Goal: Transaction & Acquisition: Purchase product/service

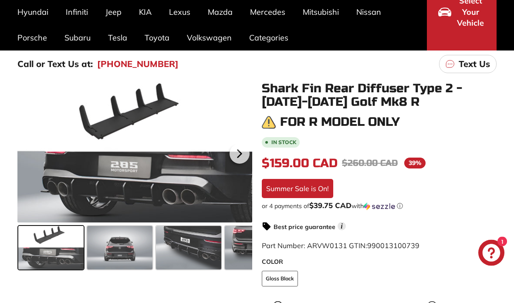
scroll to position [96, 0]
click at [130, 258] on span at bounding box center [119, 248] width 65 height 44
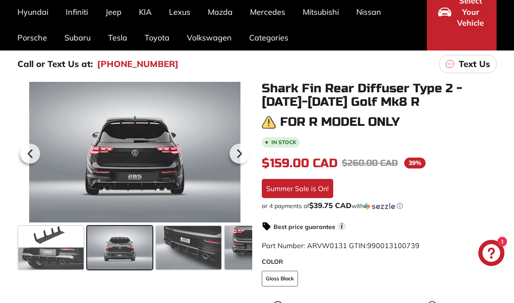
click at [190, 252] on span at bounding box center [188, 248] width 65 height 44
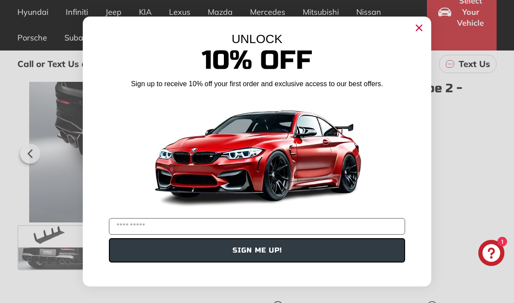
click at [416, 46] on div "UNLOCK" at bounding box center [257, 39] width 322 height 14
click at [420, 34] on circle "Close dialog" at bounding box center [418, 27] width 13 height 13
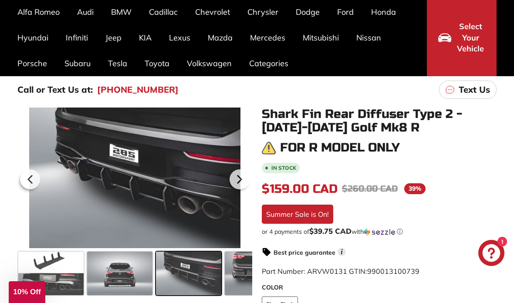
scroll to position [0, 0]
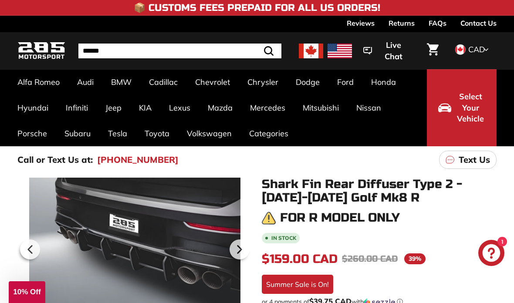
click at [471, 111] on span "Select Your Vehicle" at bounding box center [470, 108] width 30 height 34
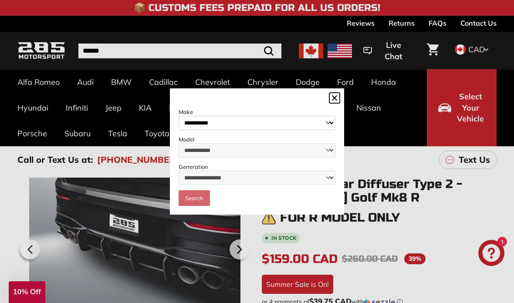
click at [318, 116] on select "**********" at bounding box center [256, 123] width 157 height 14
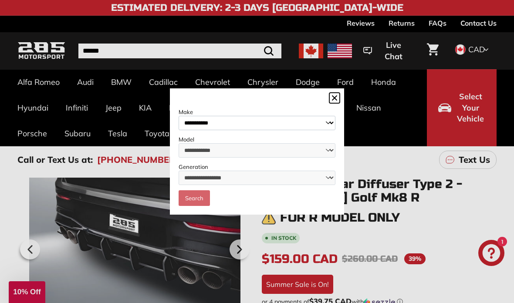
select select "**********"
click at [287, 155] on select "**********" at bounding box center [256, 150] width 157 height 14
select select "****"
click at [273, 181] on select "**********" at bounding box center [256, 178] width 157 height 14
select select "**********"
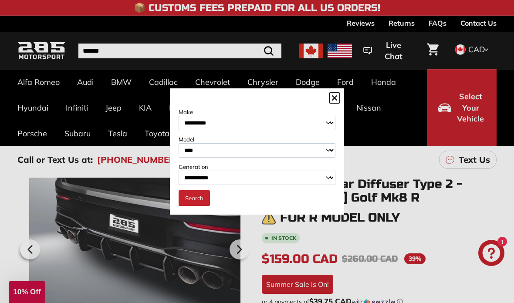
click at [198, 205] on link "Search" at bounding box center [193, 198] width 31 height 16
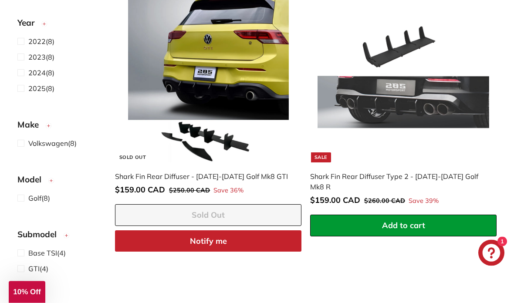
scroll to position [1109, 0]
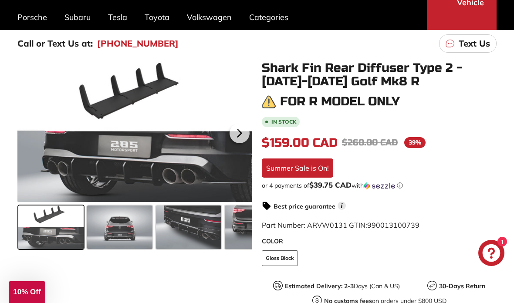
scroll to position [127, 0]
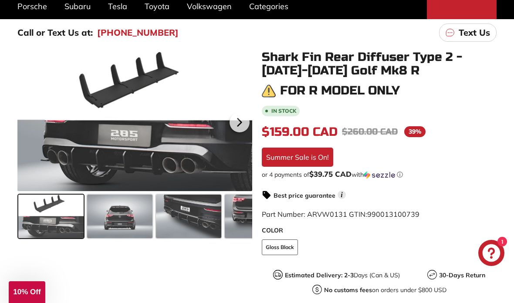
click at [120, 214] on span at bounding box center [119, 217] width 65 height 44
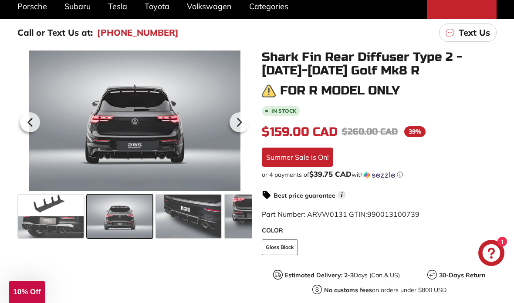
click at [188, 216] on span at bounding box center [188, 217] width 65 height 44
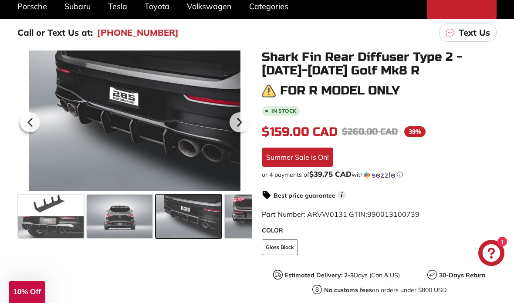
click at [241, 216] on span at bounding box center [257, 217] width 65 height 44
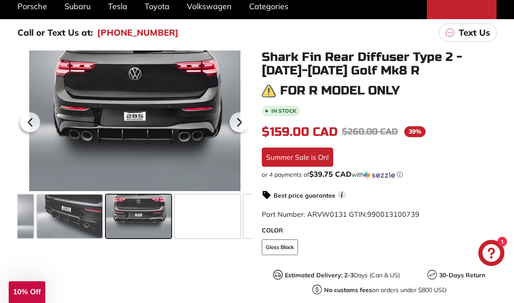
scroll to position [0, 122]
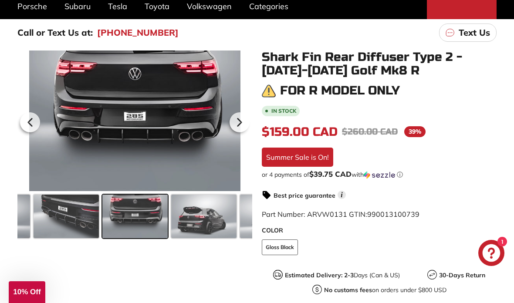
click at [220, 214] on span at bounding box center [203, 217] width 65 height 44
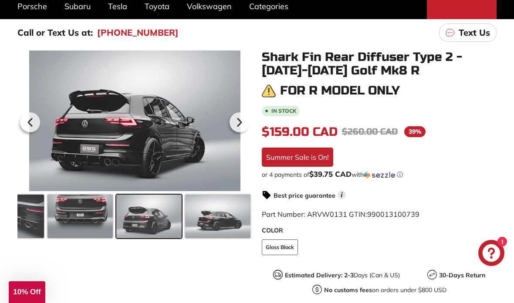
click at [215, 219] on span at bounding box center [217, 217] width 65 height 44
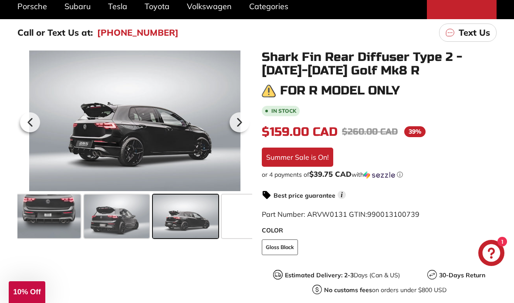
scroll to position [0, 224]
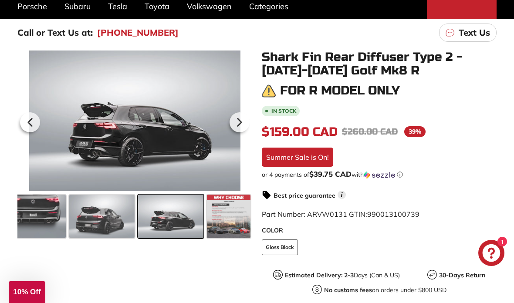
click at [228, 218] on span at bounding box center [229, 217] width 44 height 44
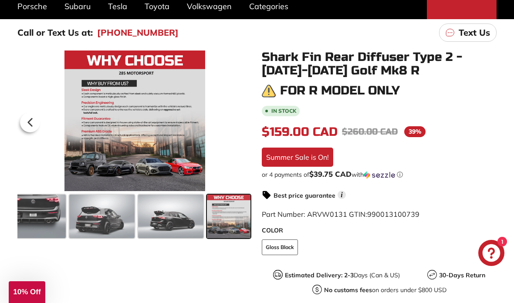
click at [191, 218] on span at bounding box center [170, 217] width 65 height 44
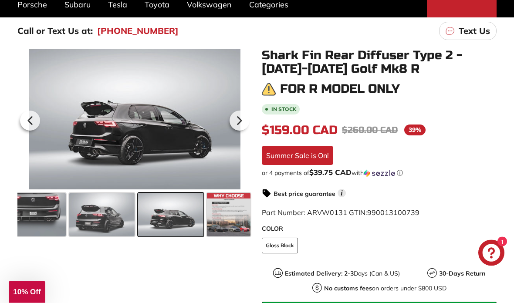
scroll to position [136, 0]
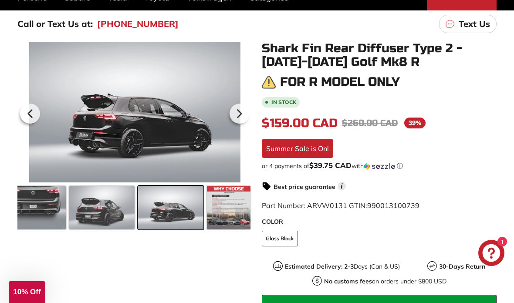
click at [241, 111] on icon at bounding box center [239, 114] width 20 height 20
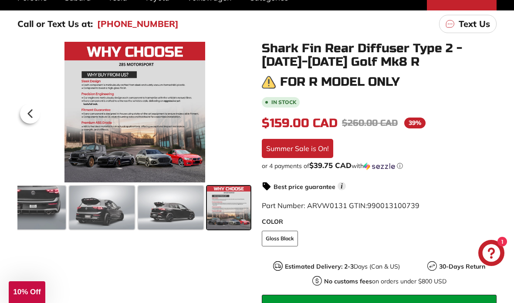
click at [33, 112] on icon at bounding box center [30, 114] width 20 height 20
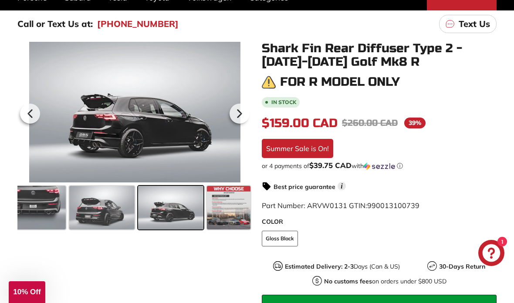
click at [34, 113] on icon at bounding box center [30, 114] width 20 height 20
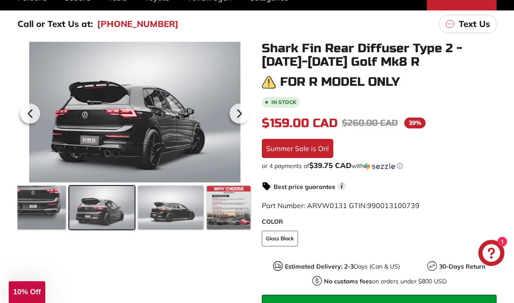
click at [31, 119] on icon at bounding box center [30, 114] width 20 height 20
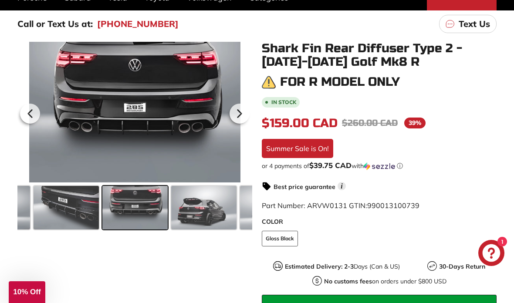
scroll to position [0, 122]
click at [31, 107] on icon at bounding box center [30, 114] width 20 height 20
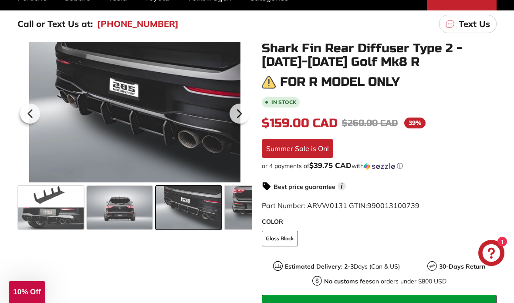
scroll to position [0, 0]
click at [65, 211] on span at bounding box center [50, 208] width 65 height 44
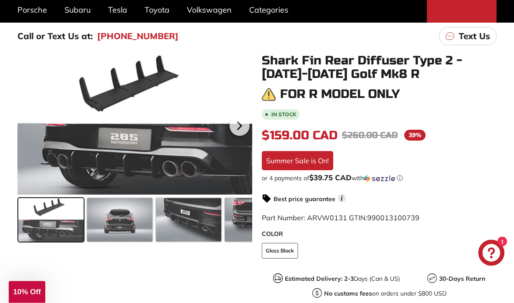
scroll to position [124, 0]
